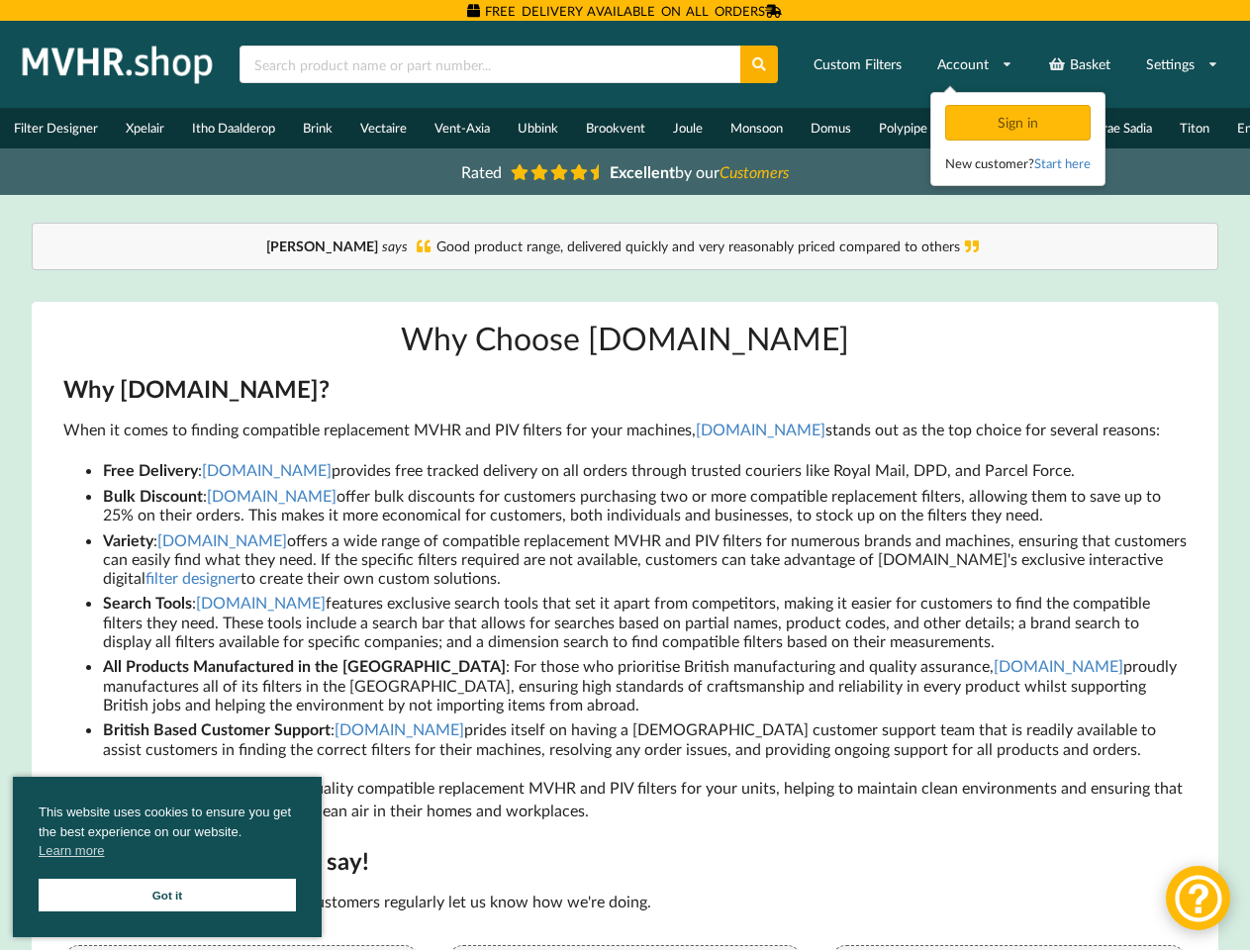
click at [624, 475] on li "Free Delivery : [DOMAIN_NAME] provides free tracked delivery on all orders thro…" at bounding box center [645, 470] width 1084 height 26
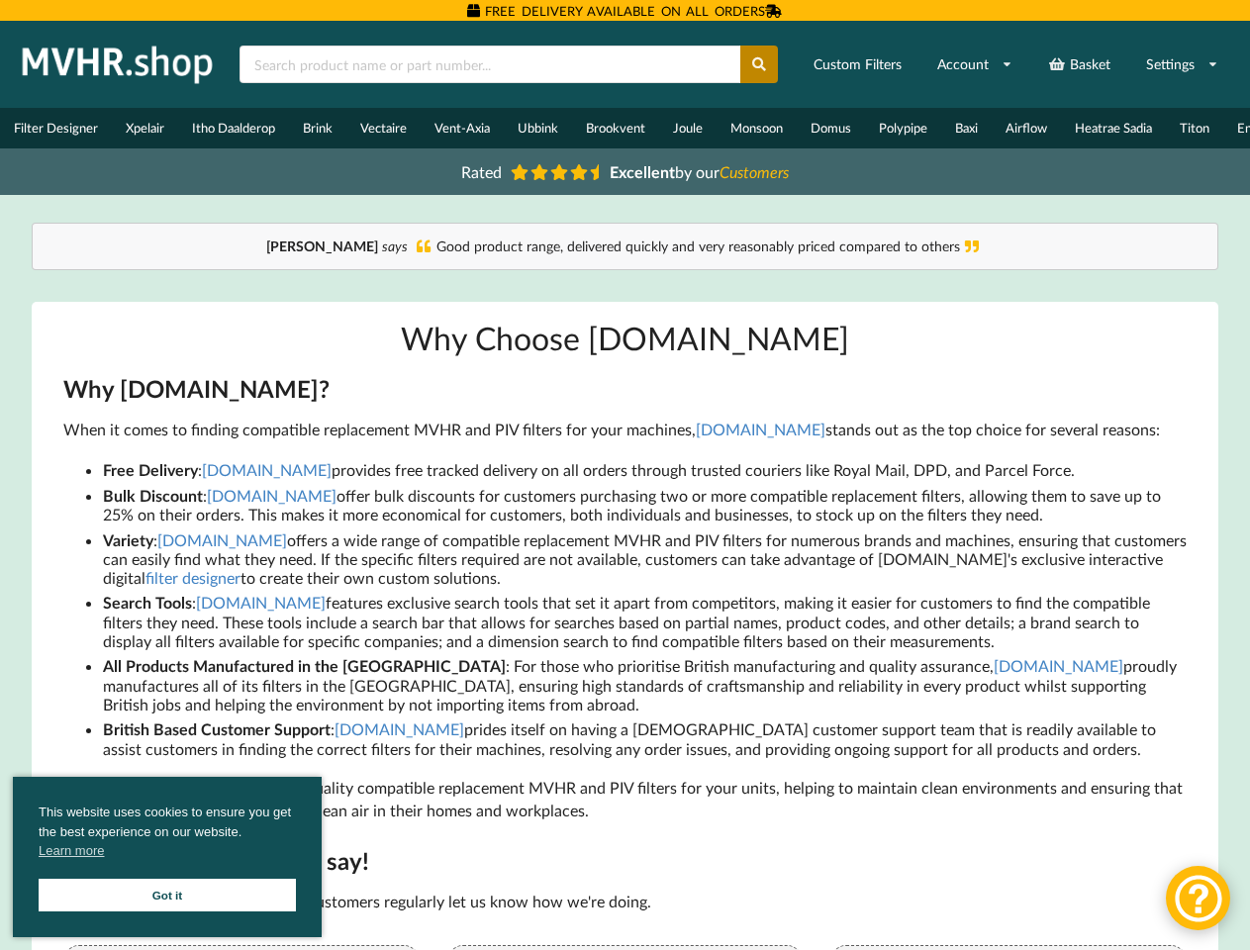
click at [760, 64] on icon at bounding box center [759, 64] width 17 height 14
click at [1181, 64] on link "Settings" at bounding box center [1182, 65] width 98 height 36
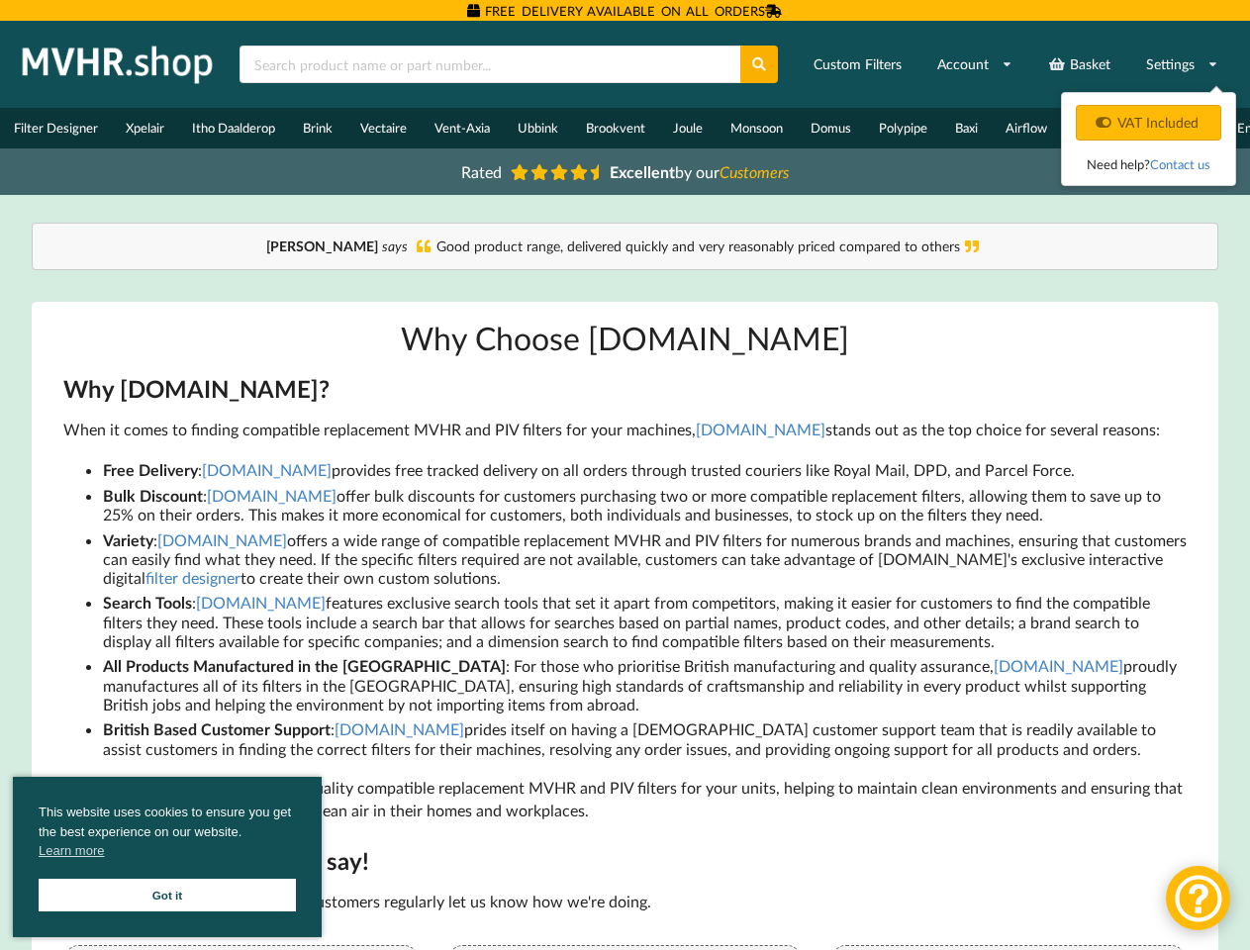
click at [167, 857] on span "This website uses cookies to ensure you get the best experience on our website.…" at bounding box center [167, 833] width 257 height 63
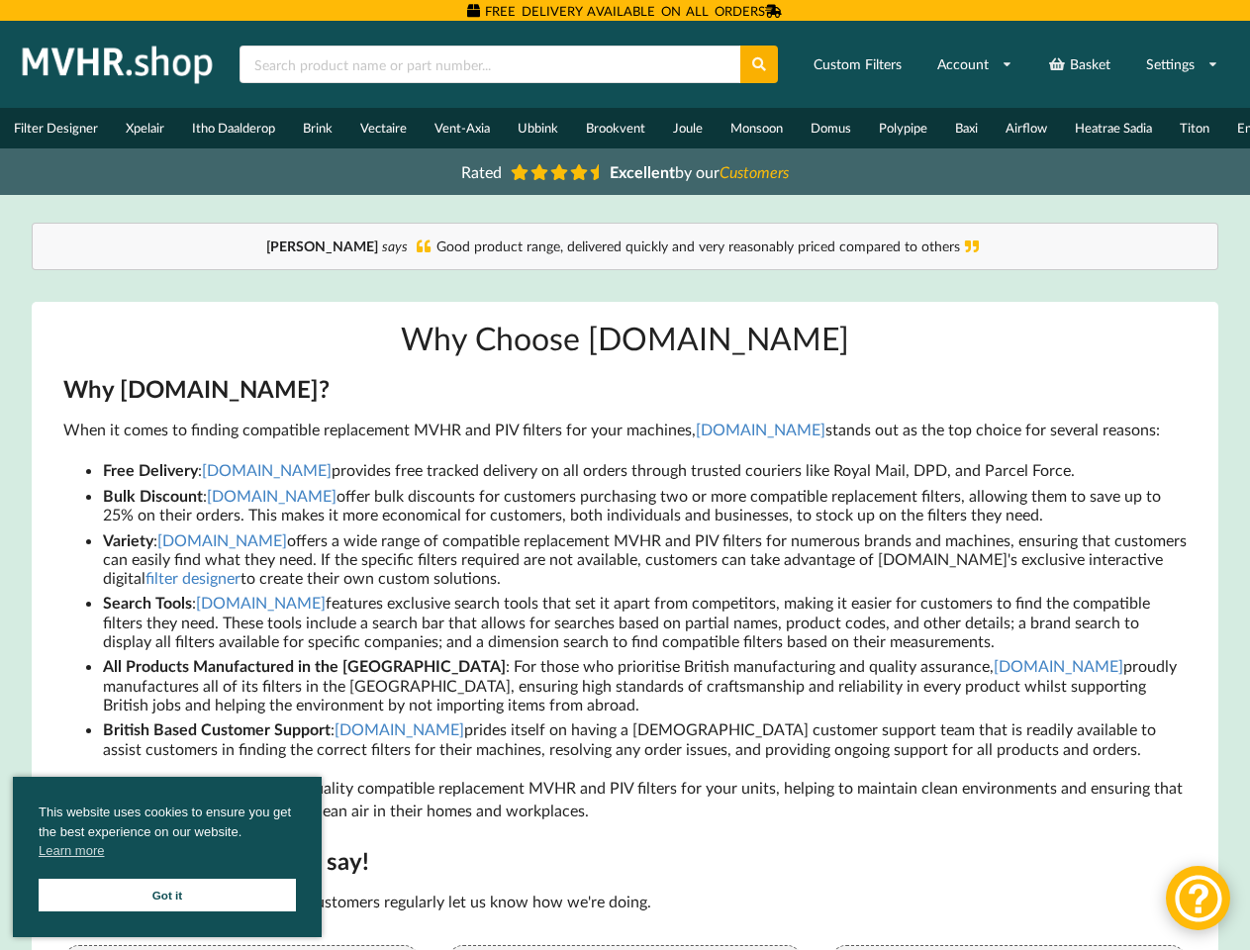
click at [1197, 897] on div at bounding box center [1197, 898] width 64 height 64
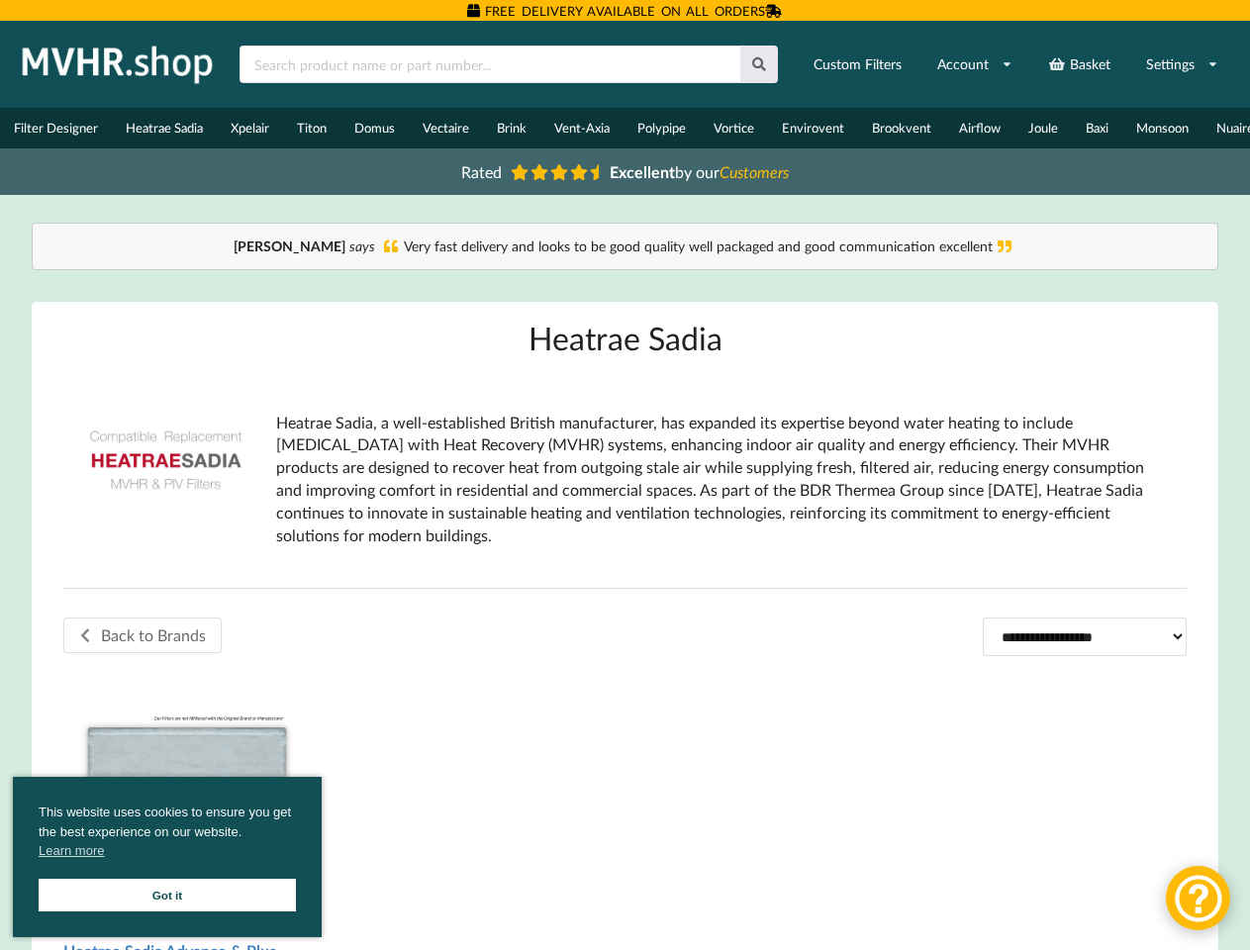
click at [624, 475] on p "Heatrae Sadia, a well-established British manufacturer, has expanded its expert…" at bounding box center [723, 480] width 895 height 136
click at [760, 64] on icon at bounding box center [759, 64] width 17 height 14
click at [1181, 64] on link "Settings" at bounding box center [1182, 65] width 98 height 36
click at [167, 857] on span "This website uses cookies to ensure you get the best experience on our website.…" at bounding box center [167, 833] width 257 height 63
click at [1197, 897] on div at bounding box center [1197, 898] width 64 height 64
